Goal: Navigation & Orientation: Find specific page/section

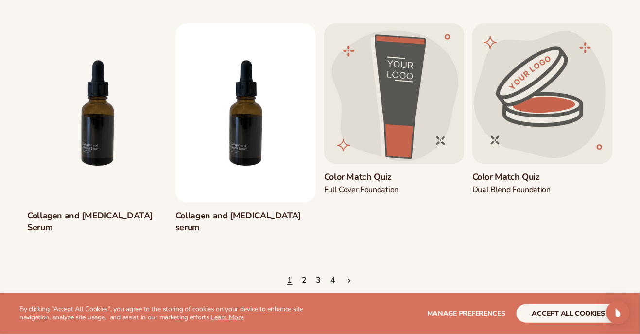
scroll to position [829, 0]
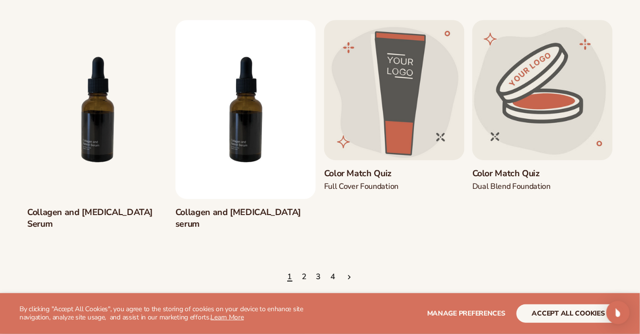
click at [348, 271] on link "Next page" at bounding box center [349, 277] width 8 height 21
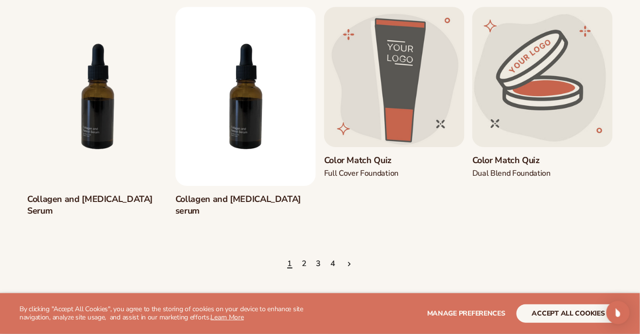
scroll to position [860, 0]
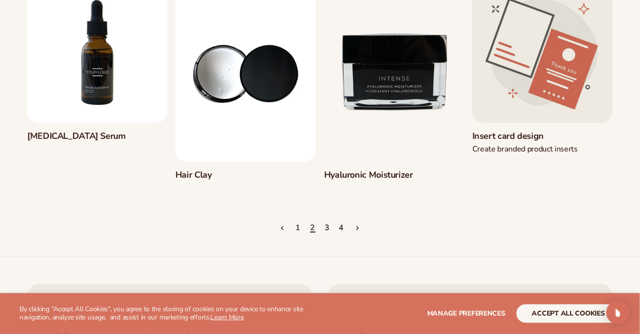
scroll to position [888, 0]
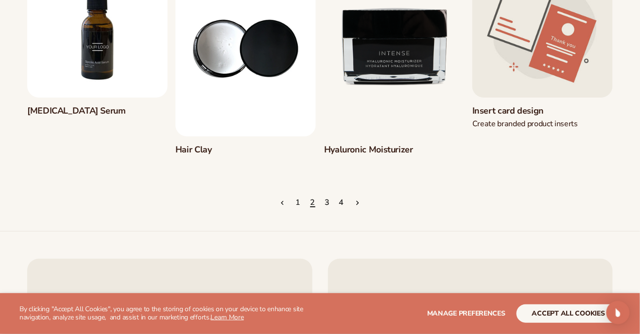
click at [358, 208] on link "Next page" at bounding box center [357, 203] width 8 height 21
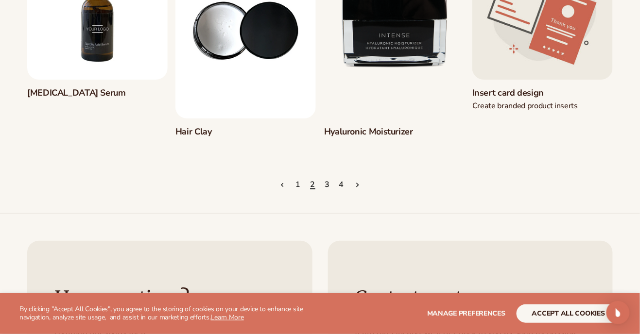
scroll to position [919, 0]
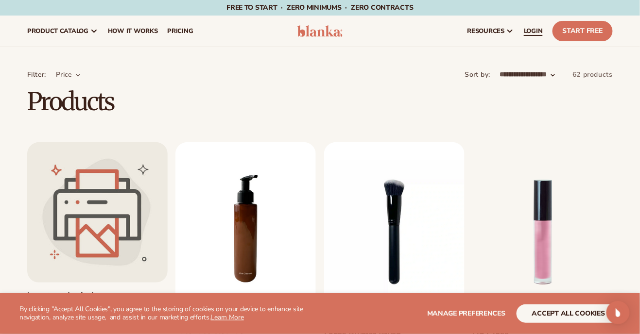
click at [537, 31] on span "LOGIN" at bounding box center [533, 31] width 19 height 8
